Goal: Entertainment & Leisure: Consume media (video, audio)

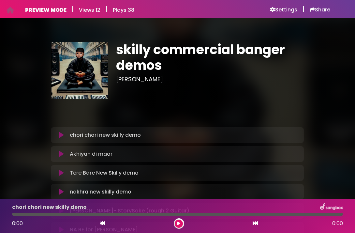
scroll to position [83, 0]
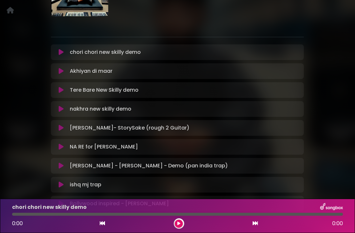
click at [61, 54] on icon at bounding box center [61, 52] width 5 height 7
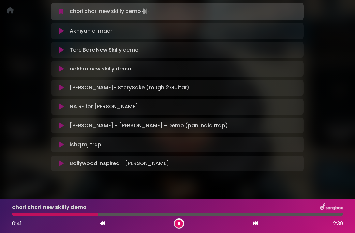
scroll to position [134, 0]
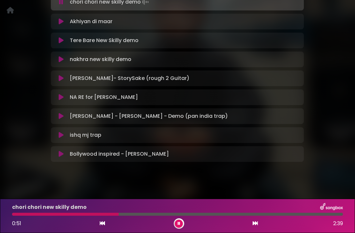
click at [59, 134] on icon at bounding box center [61, 135] width 5 height 7
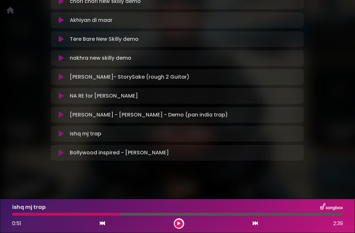
click at [61, 134] on icon at bounding box center [61, 133] width 5 height 7
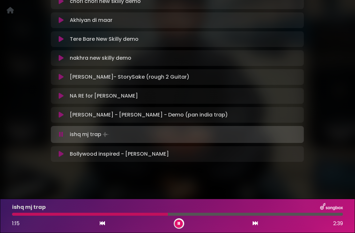
click at [61, 134] on icon at bounding box center [61, 134] width 4 height 7
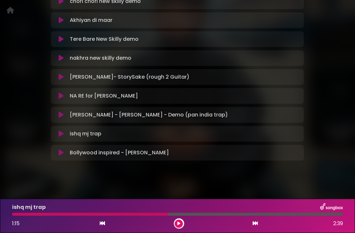
click at [61, 134] on icon at bounding box center [61, 133] width 5 height 7
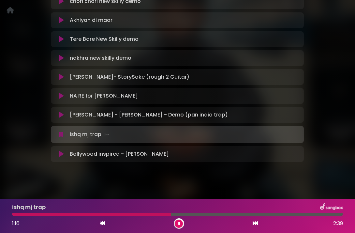
click at [62, 129] on div "ishq mj trap Loading Track... Your Feedback Name" at bounding box center [177, 134] width 253 height 17
click at [62, 130] on div "ishq mj trap Loading Track..." at bounding box center [177, 134] width 245 height 9
click at [61, 136] on icon at bounding box center [61, 134] width 4 height 7
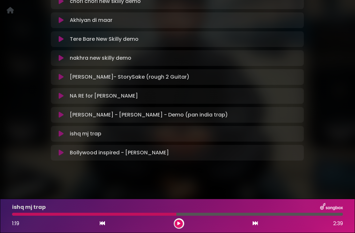
click at [61, 116] on icon at bounding box center [61, 114] width 5 height 7
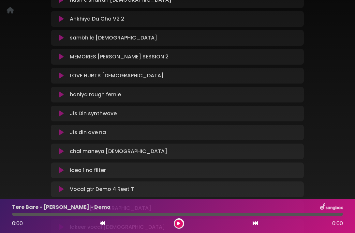
scroll to position [229, 0]
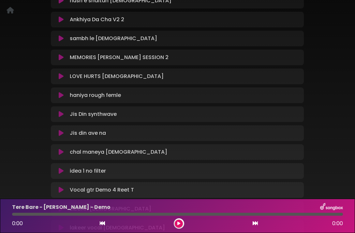
click at [60, 92] on icon at bounding box center [61, 95] width 5 height 7
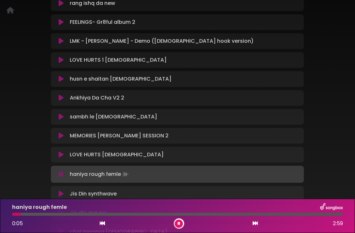
scroll to position [142, 0]
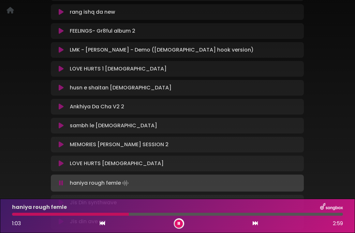
click at [182, 224] on button at bounding box center [179, 223] width 8 height 8
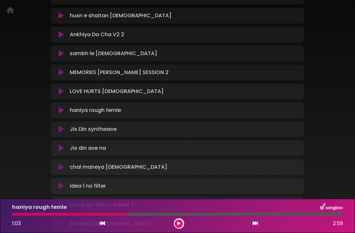
scroll to position [250, 0]
